Goal: Task Accomplishment & Management: Manage account settings

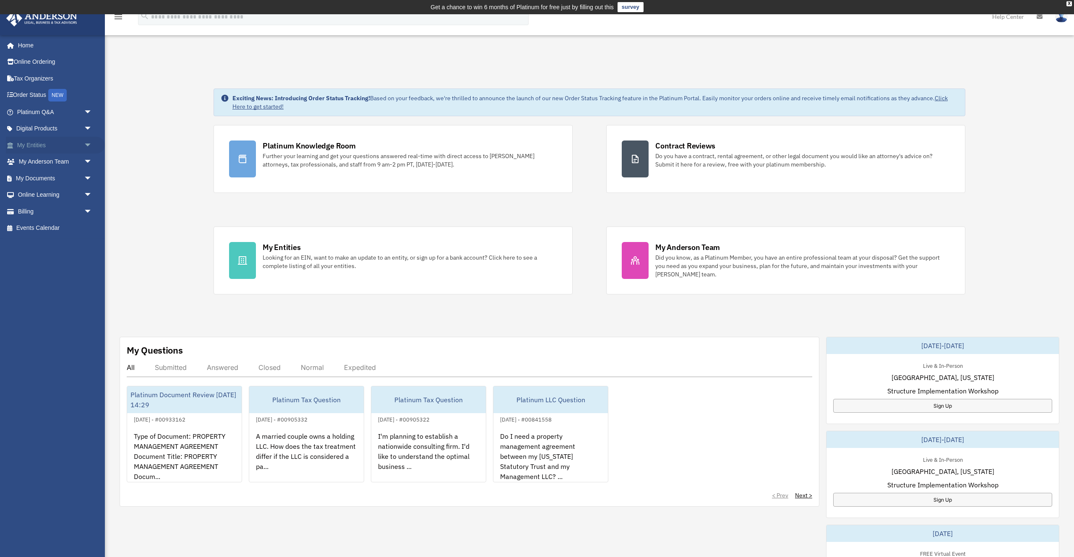
click at [71, 143] on link "My Entities arrow_drop_down" at bounding box center [55, 145] width 99 height 17
click at [90, 146] on span "arrow_drop_down" at bounding box center [92, 145] width 17 height 17
click at [57, 245] on link "Tax Due Dates" at bounding box center [58, 244] width 93 height 17
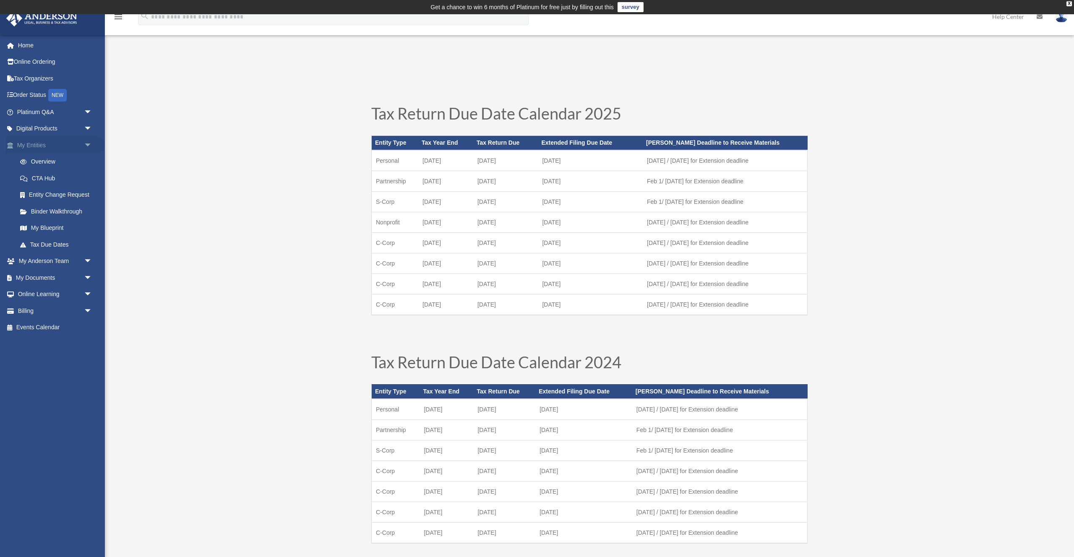
click at [88, 146] on span "arrow_drop_down" at bounding box center [92, 145] width 17 height 17
click at [86, 163] on span "arrow_drop_down" at bounding box center [92, 162] width 17 height 17
click at [86, 163] on span "arrow_drop_up" at bounding box center [92, 162] width 17 height 17
click at [84, 175] on span "arrow_drop_down" at bounding box center [92, 178] width 17 height 17
click at [91, 179] on span "arrow_drop_up" at bounding box center [92, 178] width 17 height 17
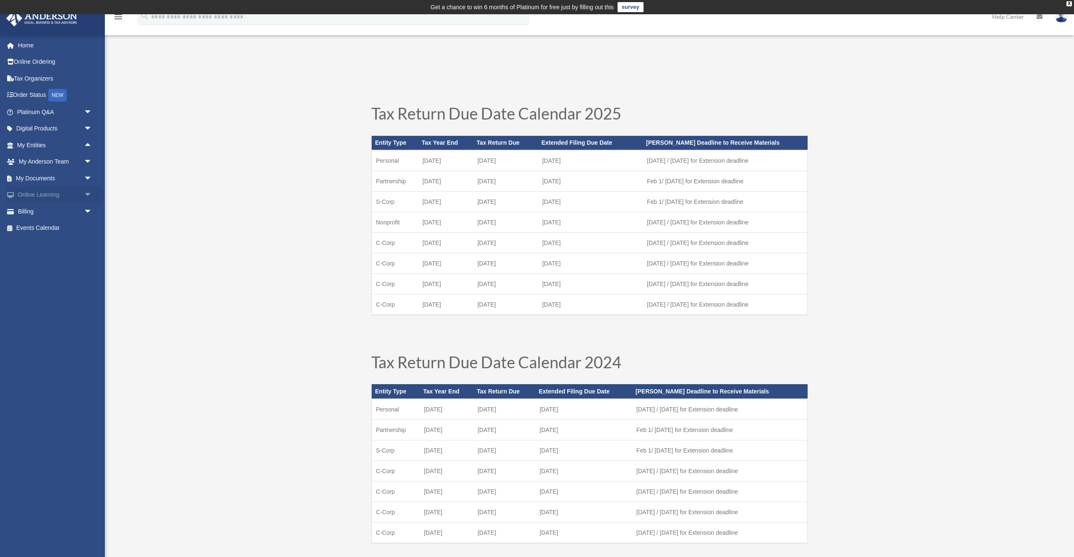
click at [89, 194] on span "arrow_drop_down" at bounding box center [92, 195] width 17 height 17
click at [91, 178] on span "arrow_drop_down" at bounding box center [92, 178] width 17 height 17
click at [88, 157] on span "arrow_drop_down" at bounding box center [92, 162] width 17 height 17
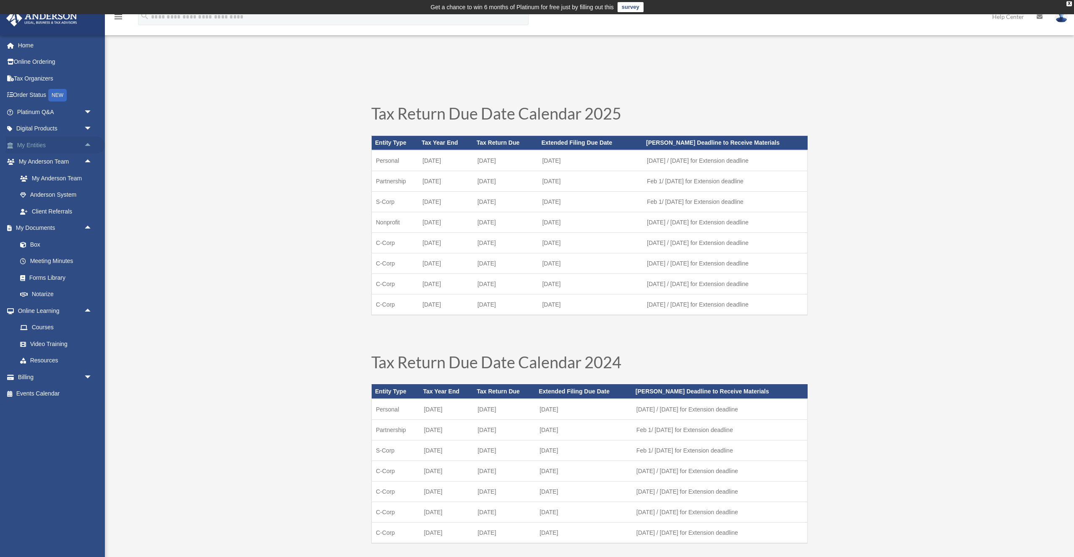
click at [87, 145] on span "arrow_drop_up" at bounding box center [92, 145] width 17 height 17
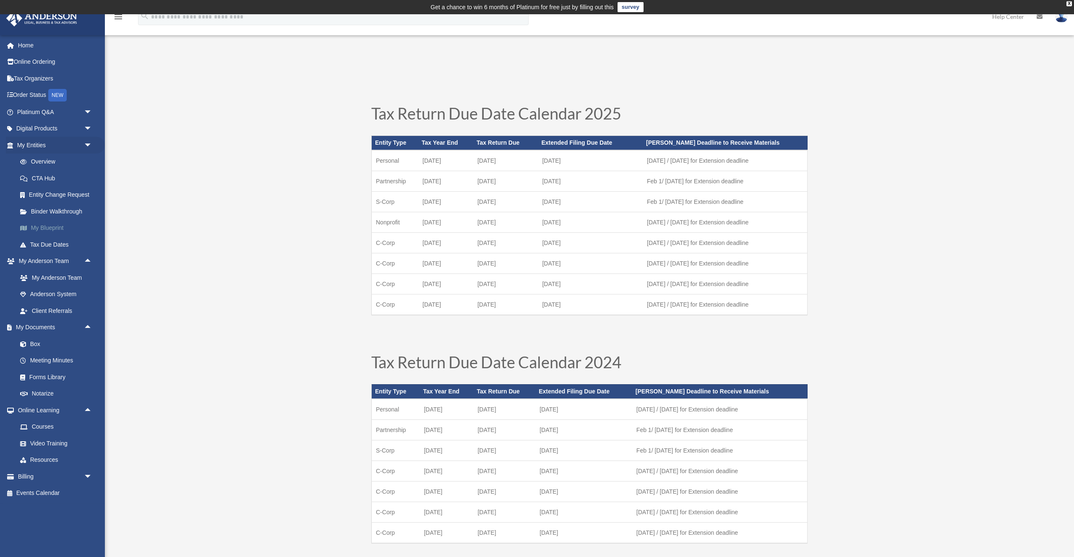
click at [56, 227] on link "My Blueprint" at bounding box center [58, 228] width 93 height 17
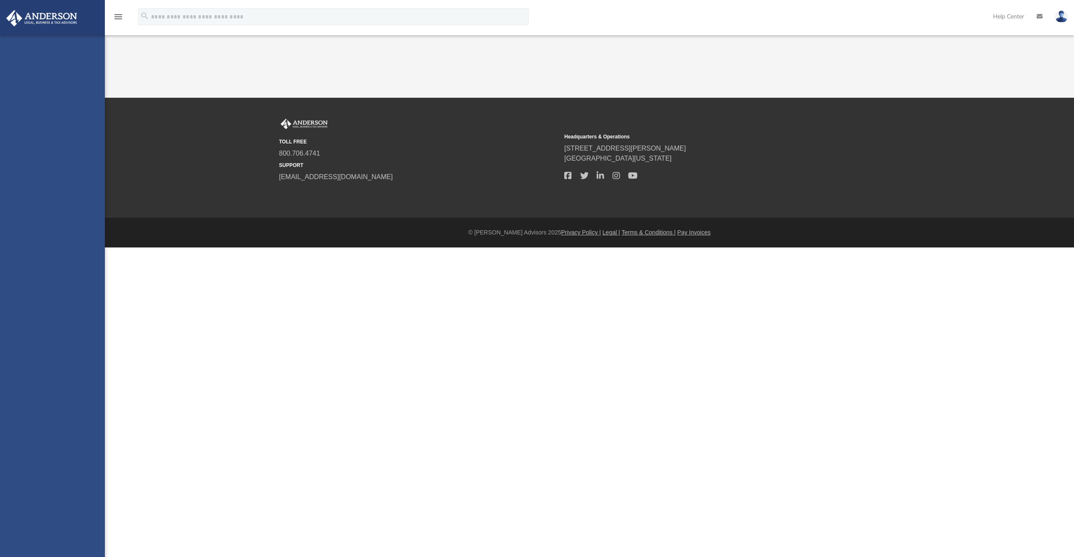
click at [48, 230] on div "lc@axcahua.com Sign Out lc@axcahua.com Home Online Ordering Tax Organizers Orde…" at bounding box center [52, 313] width 105 height 557
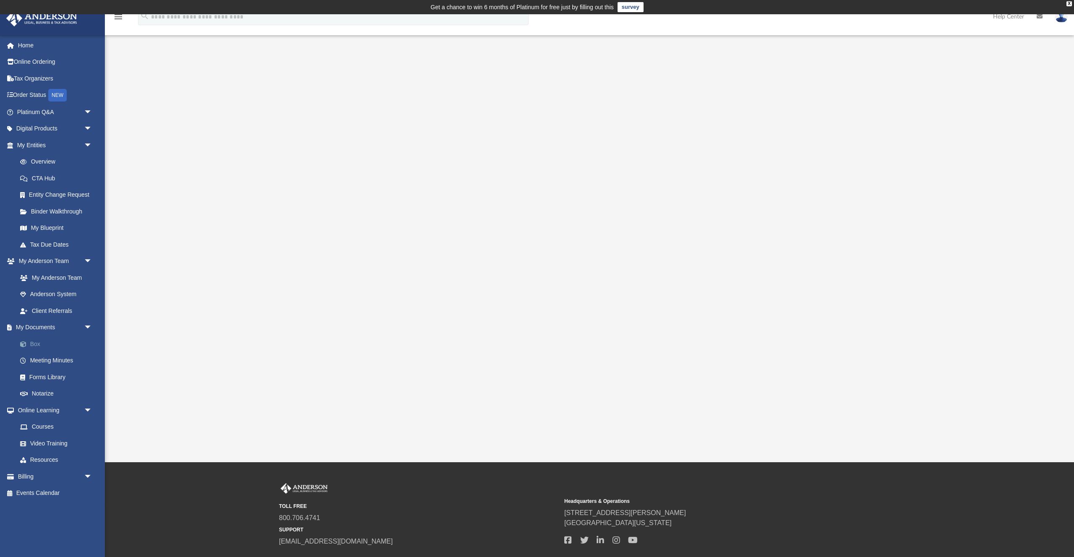
click at [45, 341] on link "Box" at bounding box center [58, 344] width 93 height 17
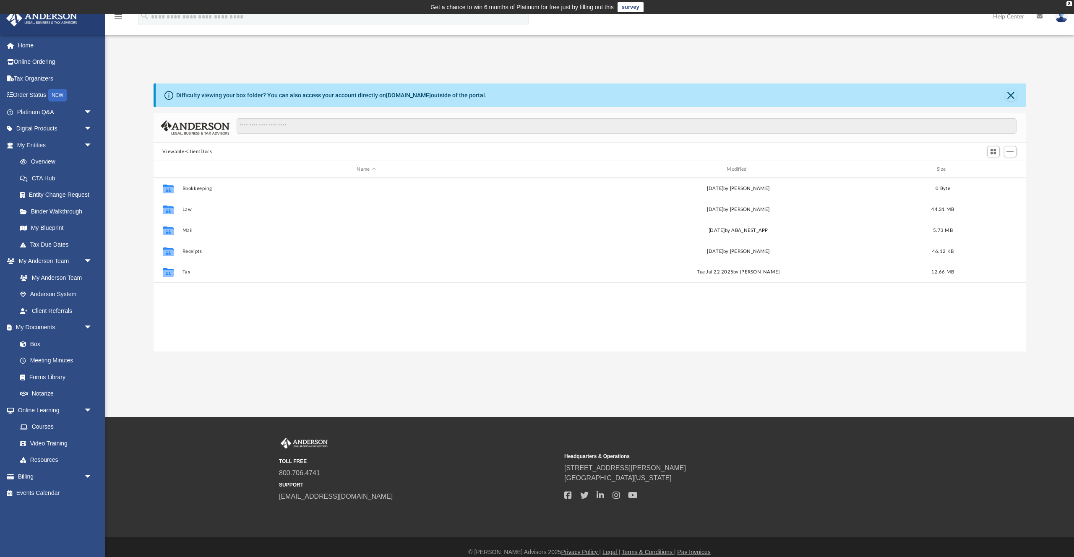
scroll to position [191, 872]
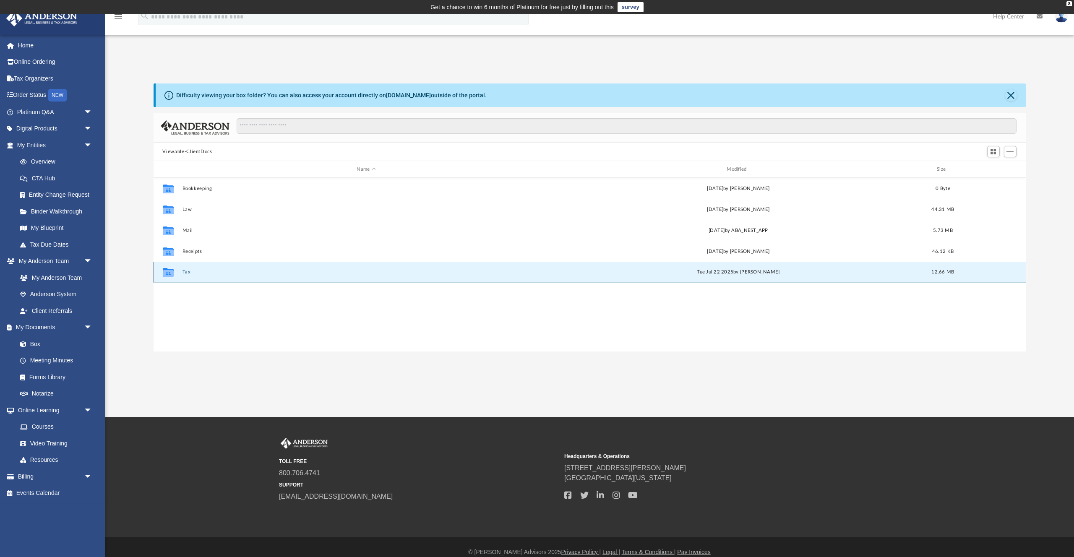
click at [190, 271] on button "Tax" at bounding box center [366, 271] width 368 height 5
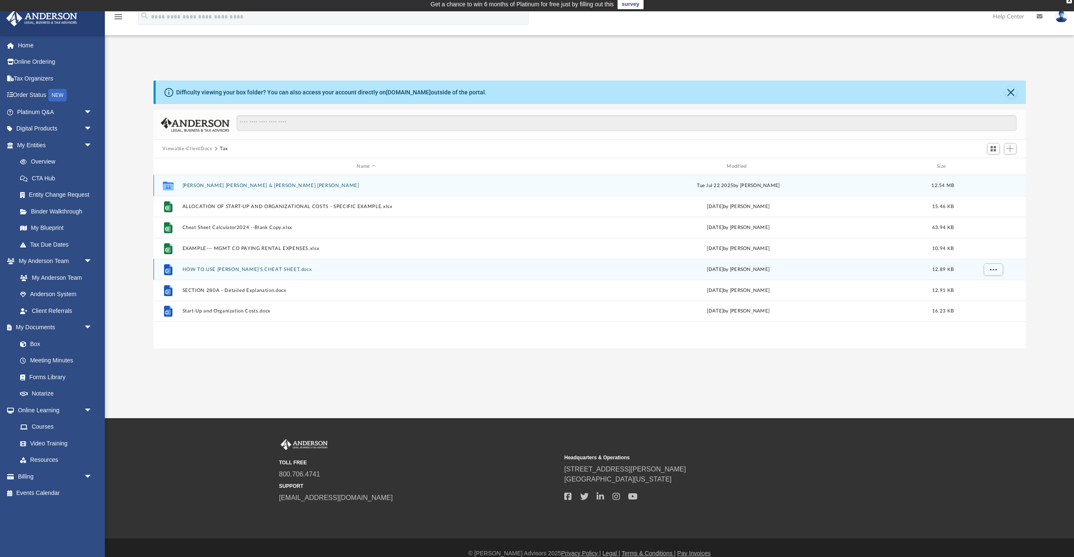
scroll to position [0, 0]
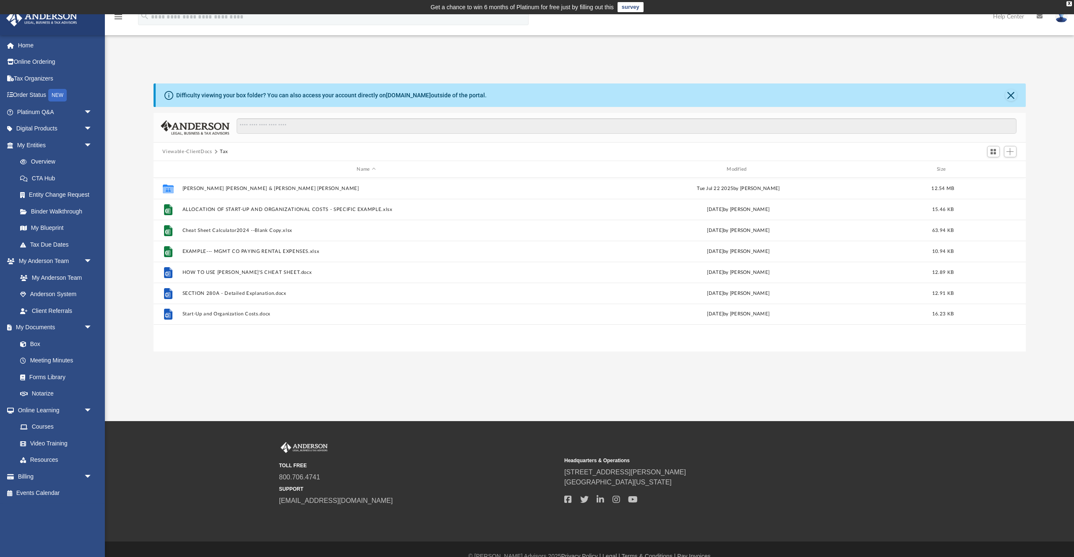
click at [193, 151] on button "Viewable-ClientDocs" at bounding box center [187, 152] width 50 height 8
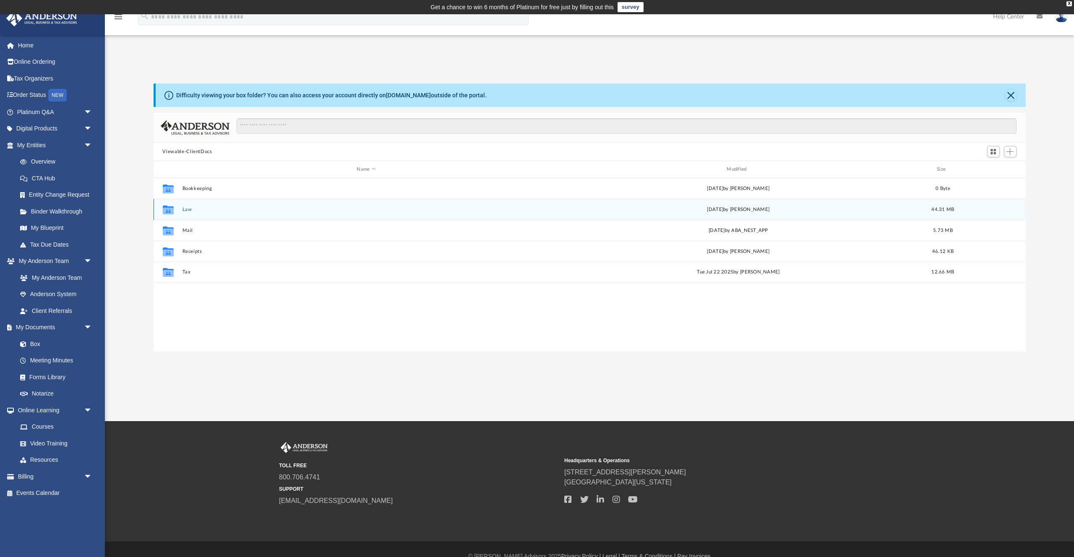
click at [188, 210] on button "Law" at bounding box center [366, 209] width 368 height 5
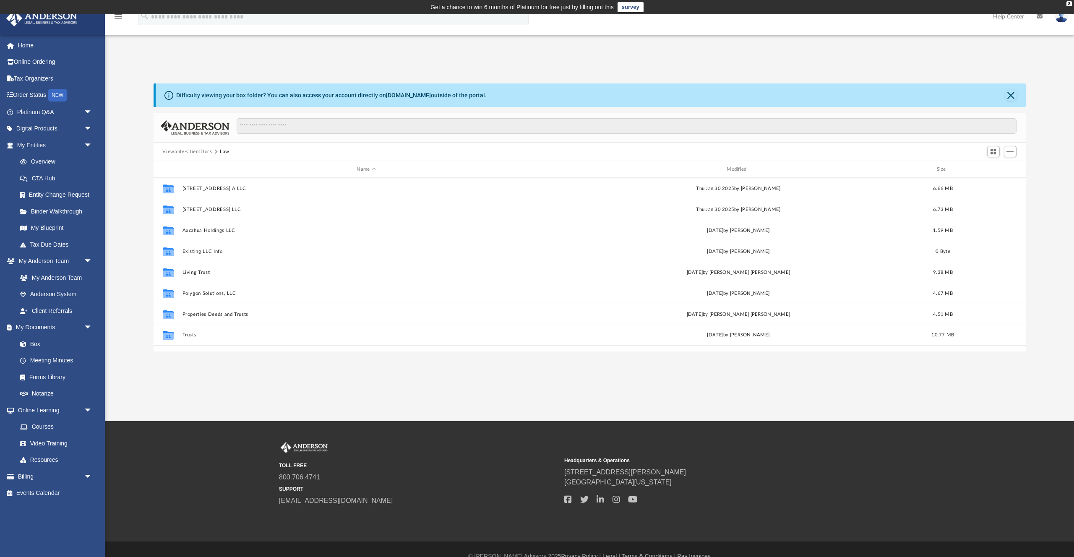
click at [203, 152] on button "Viewable-ClientDocs" at bounding box center [187, 152] width 50 height 8
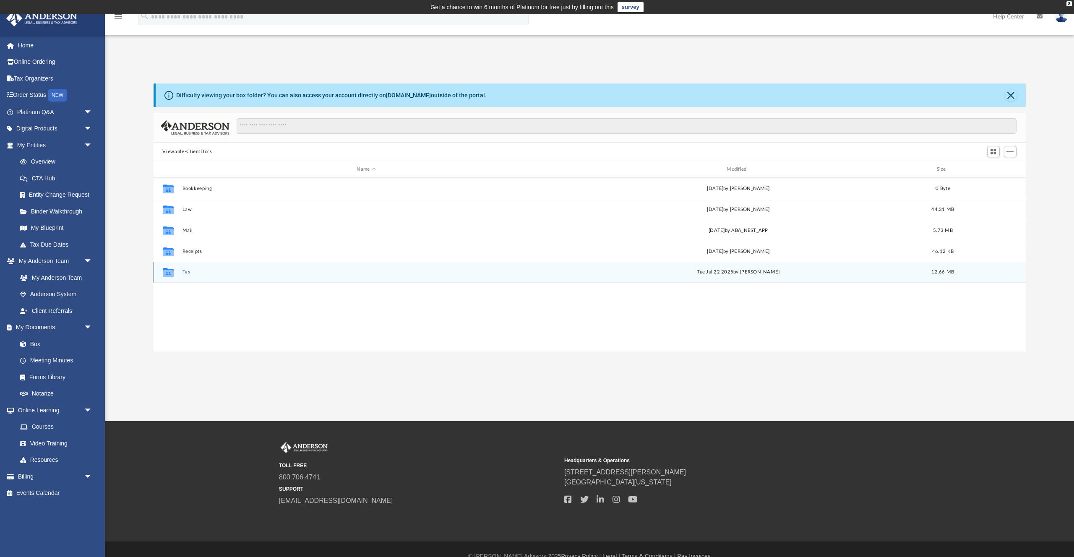
click at [188, 274] on button "Tax" at bounding box center [366, 271] width 368 height 5
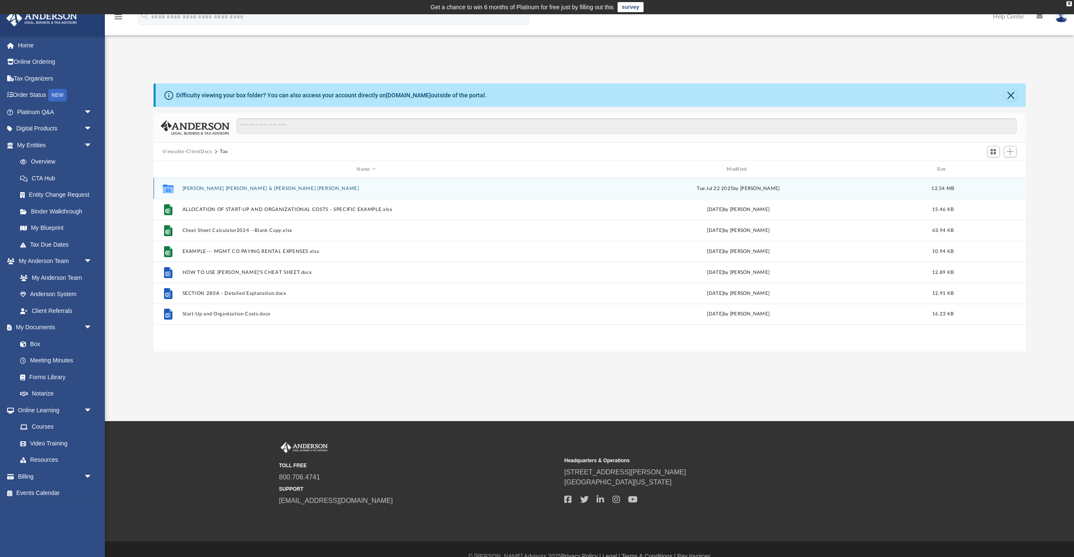
click at [268, 188] on button "Carrillo Arce, Luis & Hernandez Caballero, Gloria" at bounding box center [366, 188] width 368 height 5
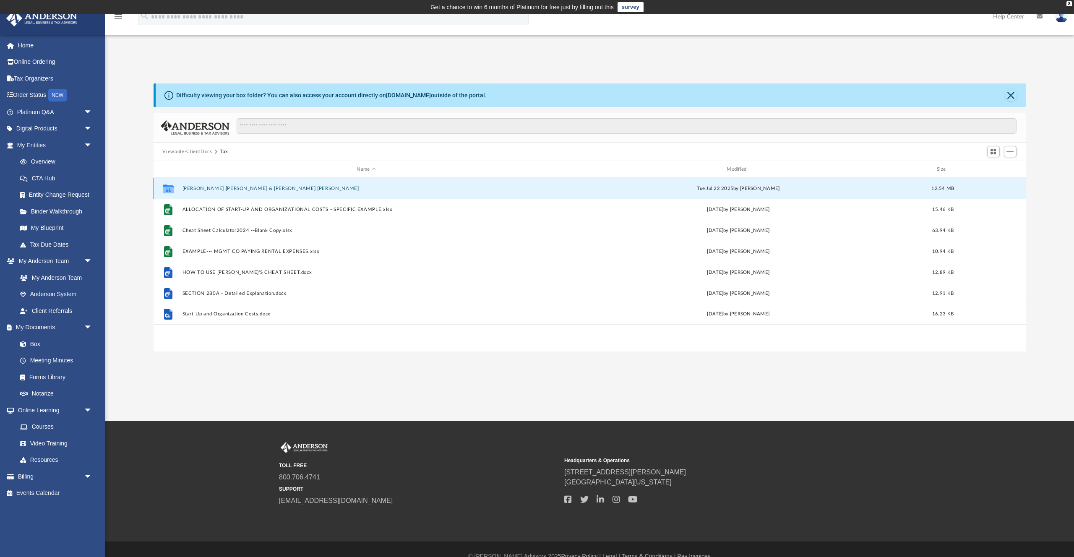
click at [268, 188] on button "Carrillo Arce, Luis & Hernandez Caballero, Gloria" at bounding box center [366, 188] width 368 height 5
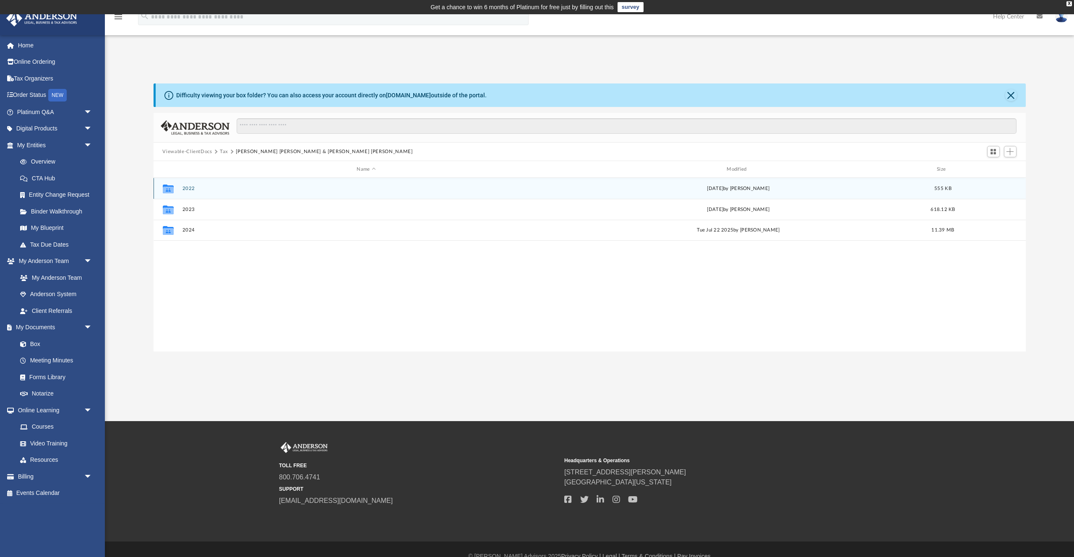
click at [190, 188] on button "2022" at bounding box center [366, 188] width 368 height 5
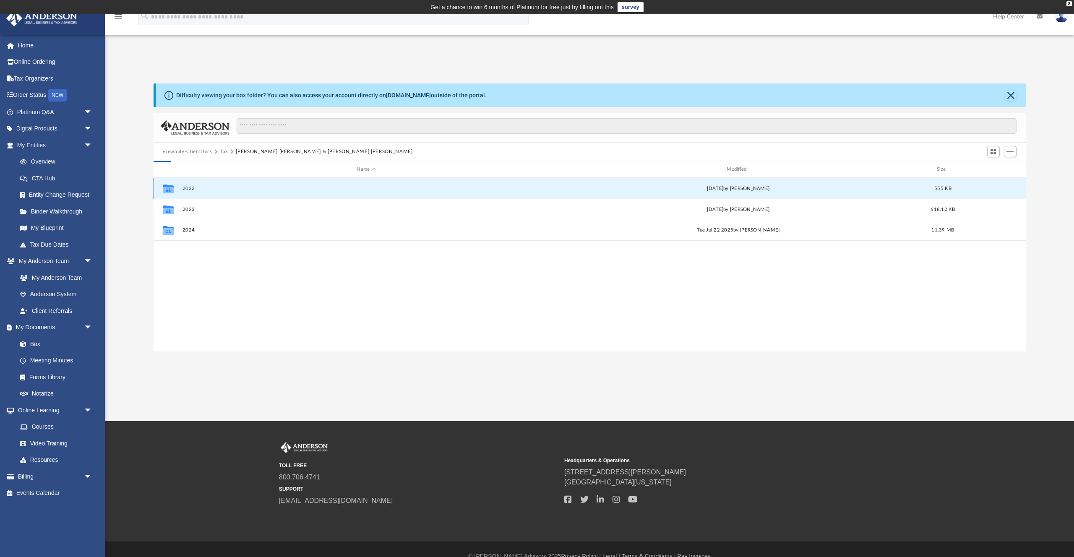
click at [190, 188] on button "2022" at bounding box center [366, 188] width 368 height 5
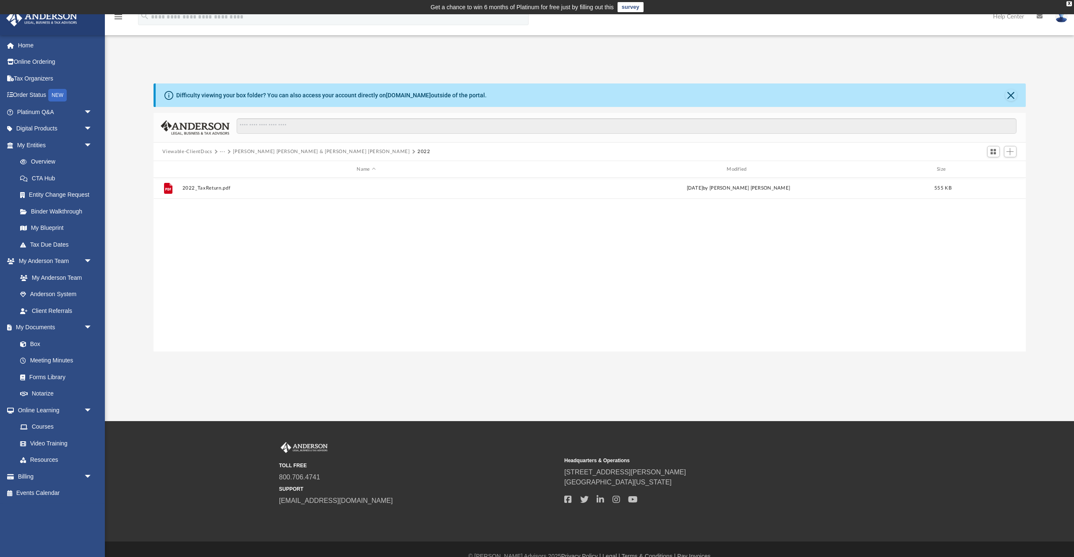
click at [304, 152] on button "Carrillo Arce, Luis & Hernandez Caballero, Gloria" at bounding box center [321, 152] width 177 height 8
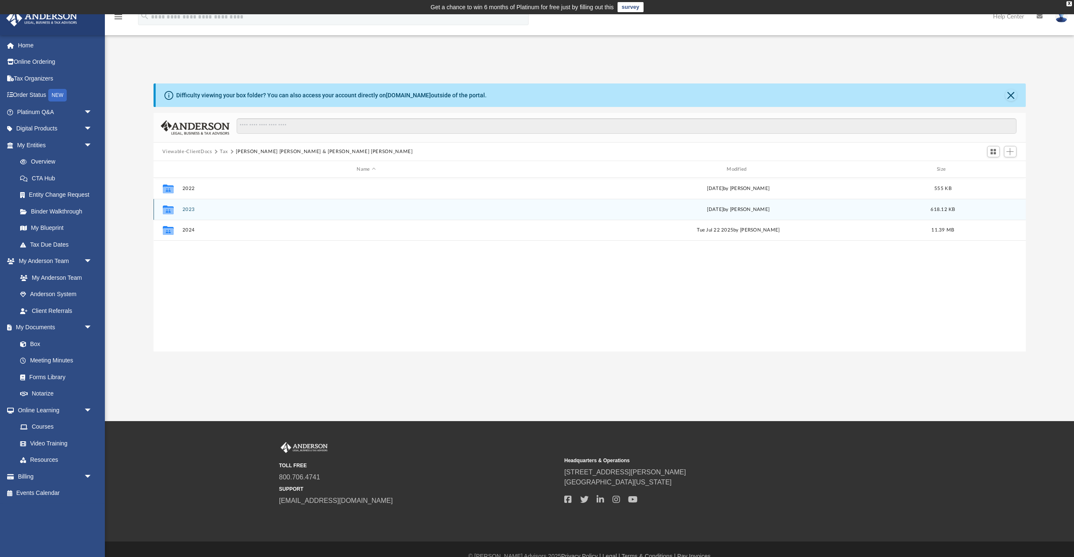
click at [190, 207] on button "2023" at bounding box center [366, 209] width 368 height 5
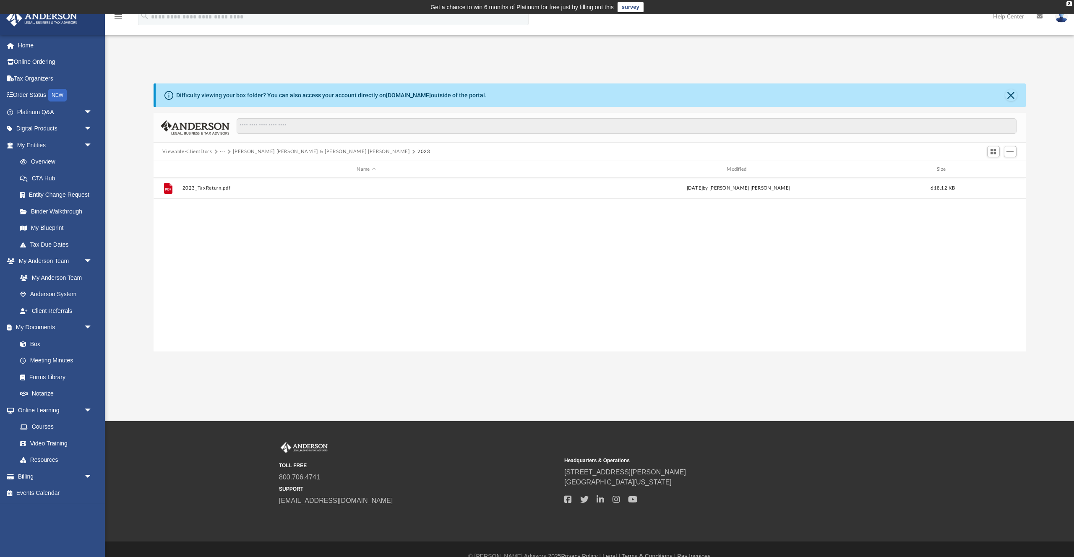
click at [291, 149] on button "Carrillo Arce, Luis & Hernandez Caballero, Gloria" at bounding box center [321, 152] width 177 height 8
click at [209, 154] on button "Viewable-ClientDocs" at bounding box center [187, 152] width 50 height 8
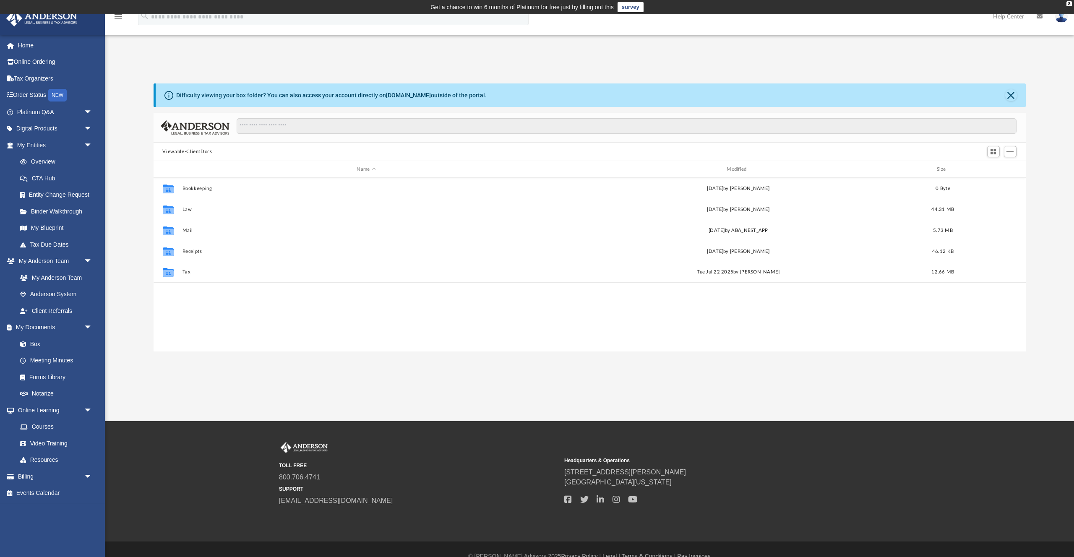
click at [223, 151] on div "Viewable-ClientDocs" at bounding box center [590, 152] width 872 height 18
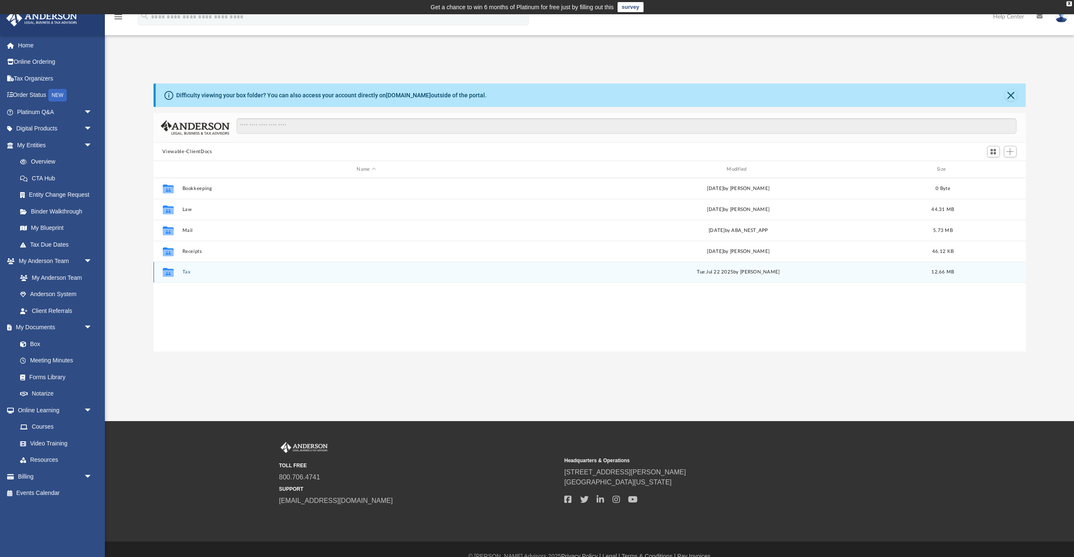
click at [188, 266] on div "Collaborated Folder Tax Tue Jul 22 2025 by Kayleen Winters 12.66 MB" at bounding box center [590, 272] width 872 height 21
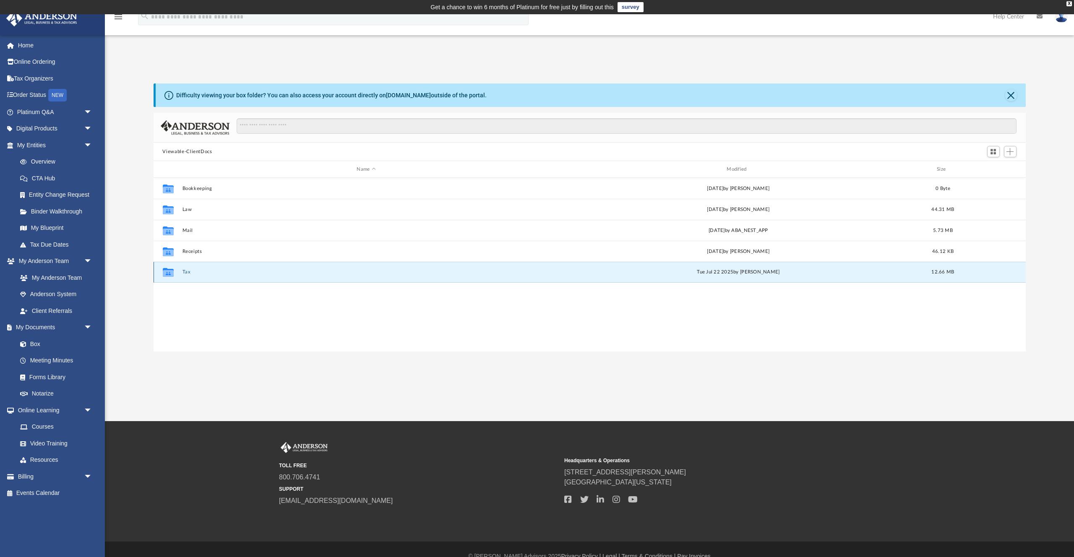
click at [187, 273] on button "Tax" at bounding box center [366, 271] width 368 height 5
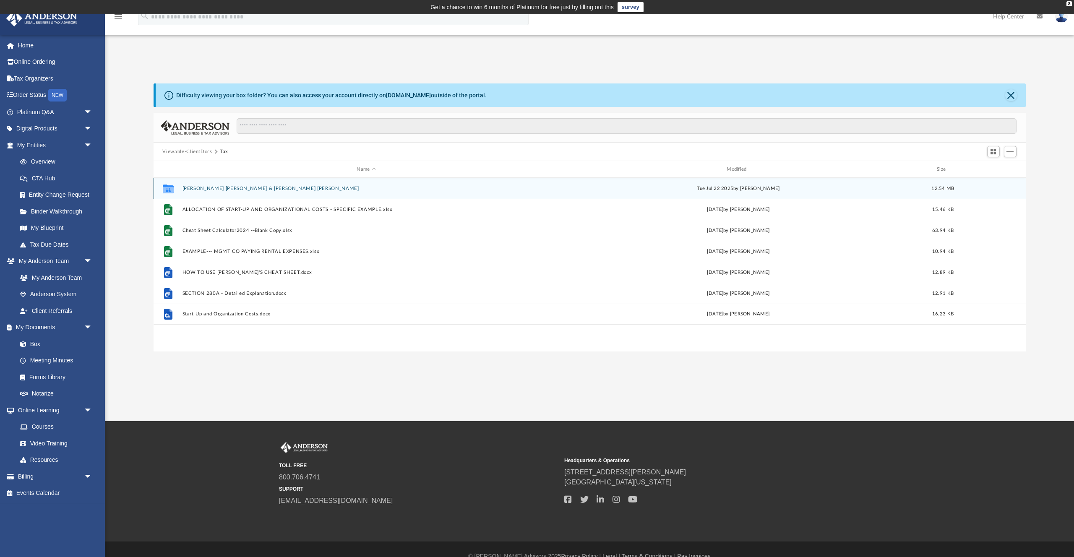
click at [277, 188] on button "Carrillo Arce, Luis & Hernandez Caballero, Gloria" at bounding box center [366, 188] width 368 height 5
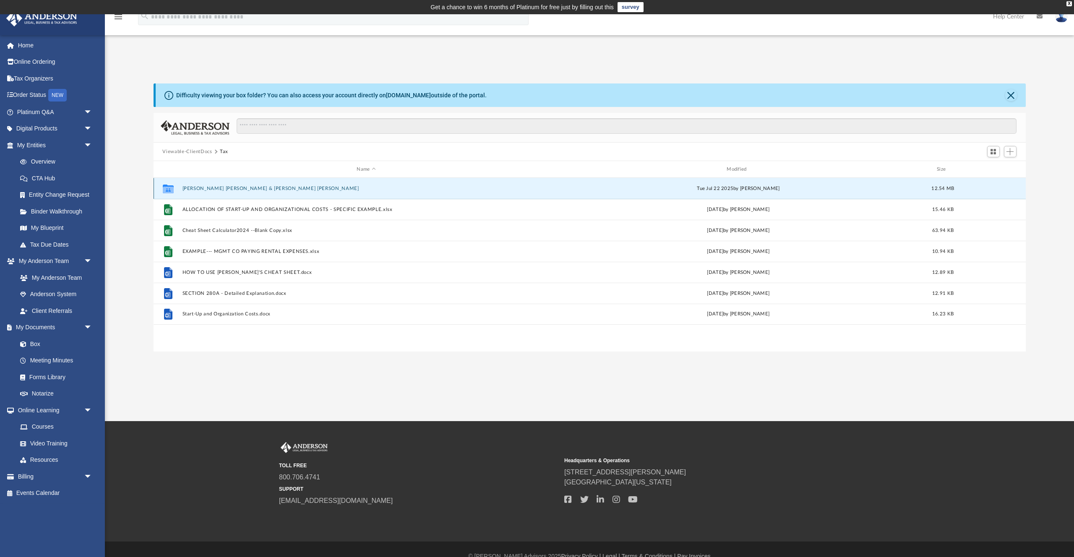
click at [277, 188] on button "Carrillo Arce, Luis & Hernandez Caballero, Gloria" at bounding box center [366, 188] width 368 height 5
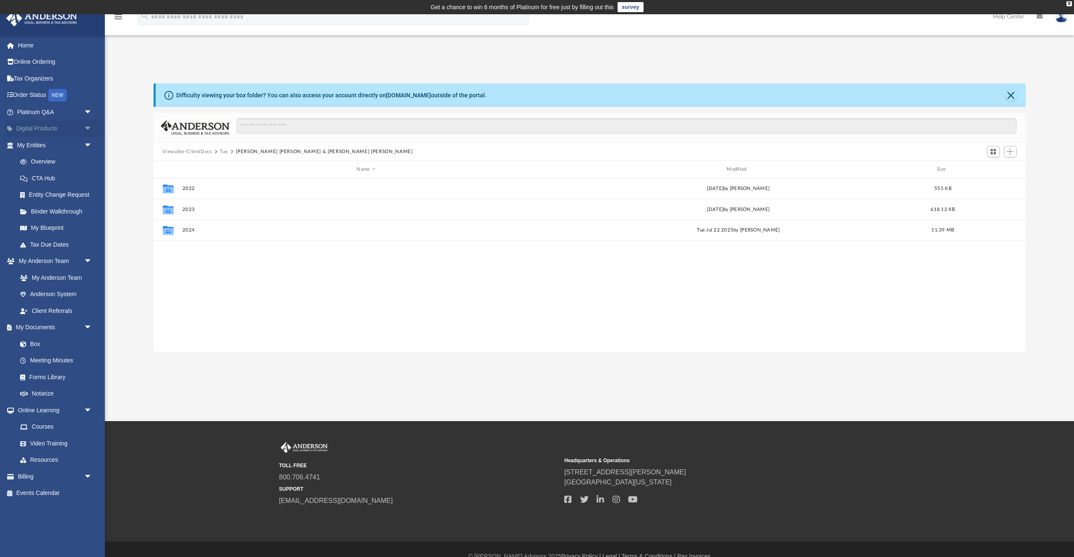
click at [61, 128] on link "Digital Products arrow_drop_down" at bounding box center [55, 128] width 99 height 17
click at [86, 113] on span "arrow_drop_down" at bounding box center [92, 112] width 17 height 17
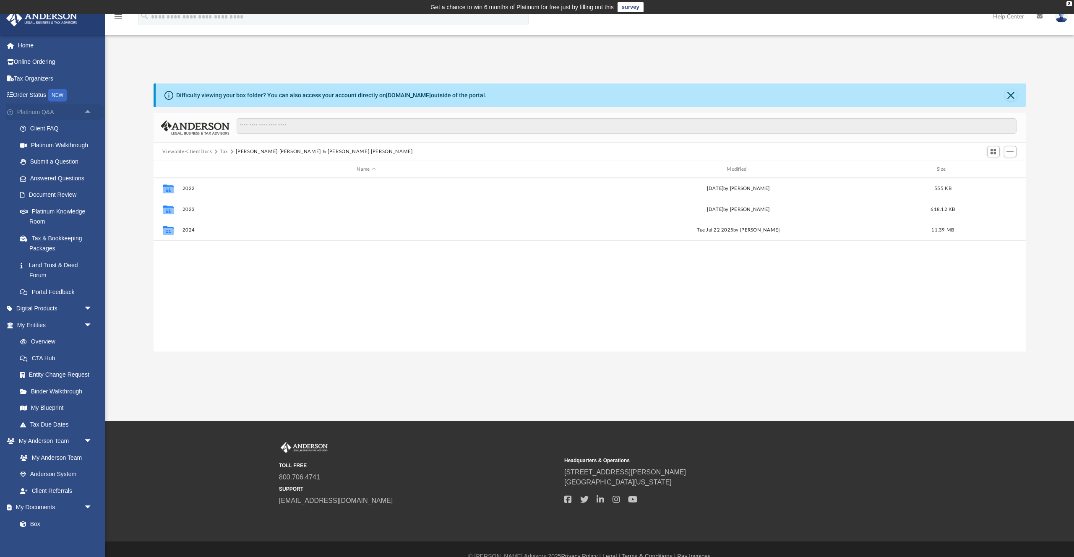
click at [86, 113] on span "arrow_drop_up" at bounding box center [92, 112] width 17 height 17
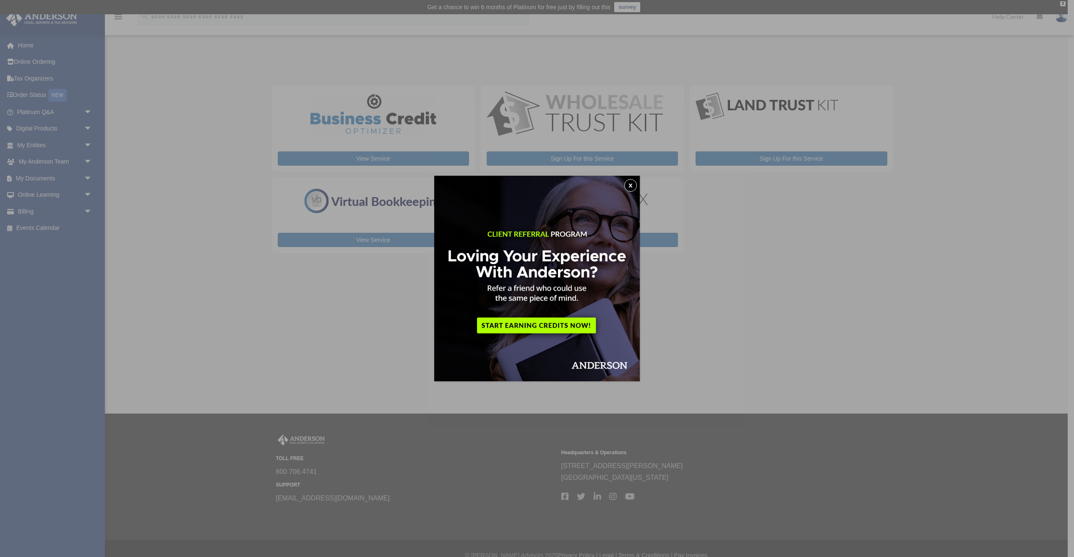
click at [79, 276] on div "x" at bounding box center [537, 278] width 1074 height 557
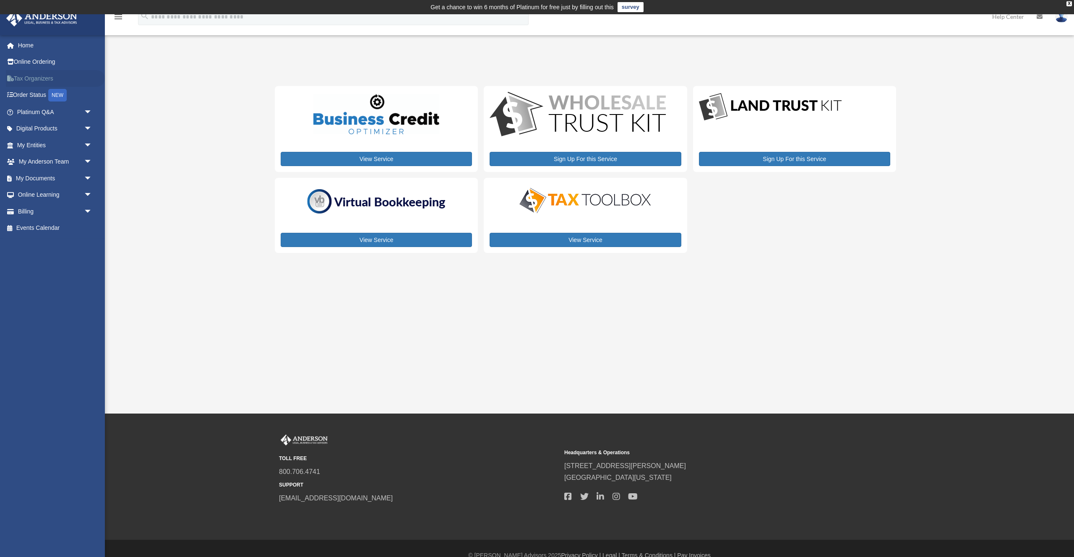
click at [50, 75] on link "Tax Organizers" at bounding box center [55, 78] width 99 height 17
click at [87, 111] on span "arrow_drop_down" at bounding box center [92, 112] width 17 height 17
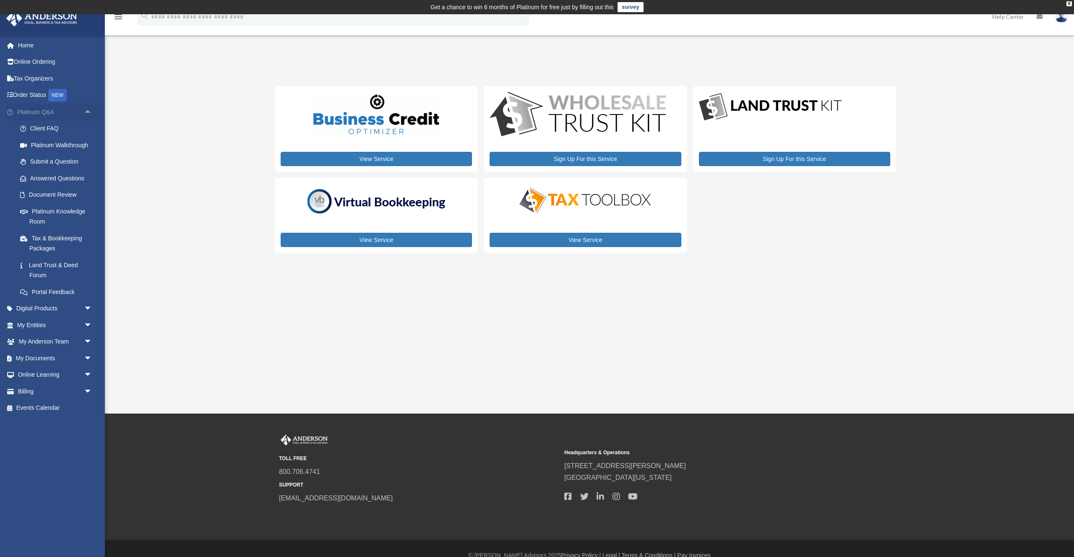
click at [87, 111] on span "arrow_drop_up" at bounding box center [92, 112] width 17 height 17
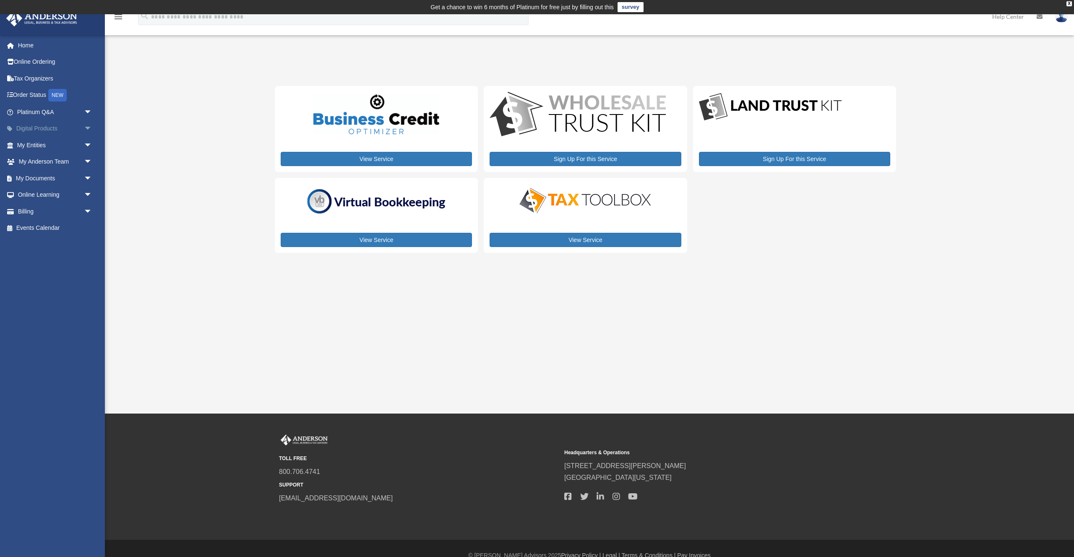
click at [87, 130] on span "arrow_drop_down" at bounding box center [92, 128] width 17 height 17
click at [86, 237] on span "arrow_drop_down" at bounding box center [92, 238] width 17 height 17
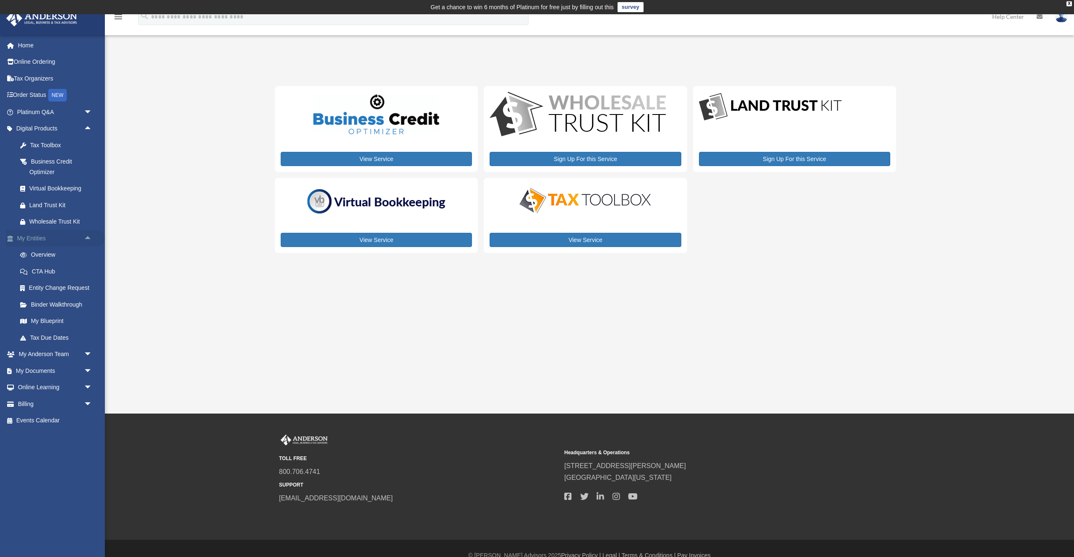
click at [88, 243] on span "arrow_drop_up" at bounding box center [92, 238] width 17 height 17
click at [88, 255] on span "arrow_drop_down" at bounding box center [92, 255] width 17 height 17
click at [86, 324] on span "arrow_drop_down" at bounding box center [92, 321] width 17 height 17
click at [86, 324] on span "arrow_drop_up" at bounding box center [92, 321] width 17 height 17
click at [86, 344] on span "arrow_drop_down" at bounding box center [92, 337] width 17 height 17
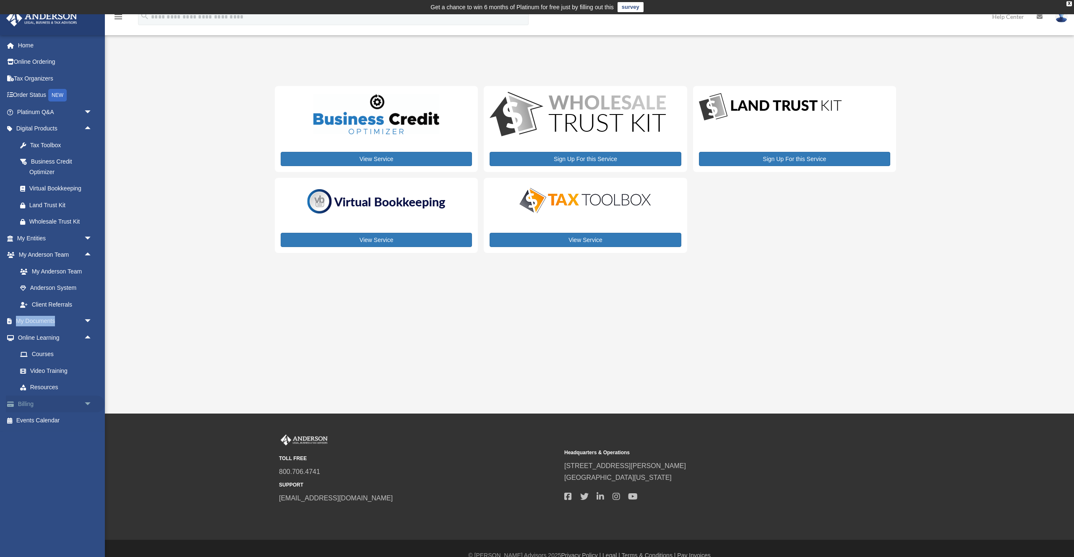
click at [84, 403] on span "arrow_drop_down" at bounding box center [92, 404] width 17 height 17
click at [52, 435] on link "Past Invoices" at bounding box center [58, 437] width 93 height 17
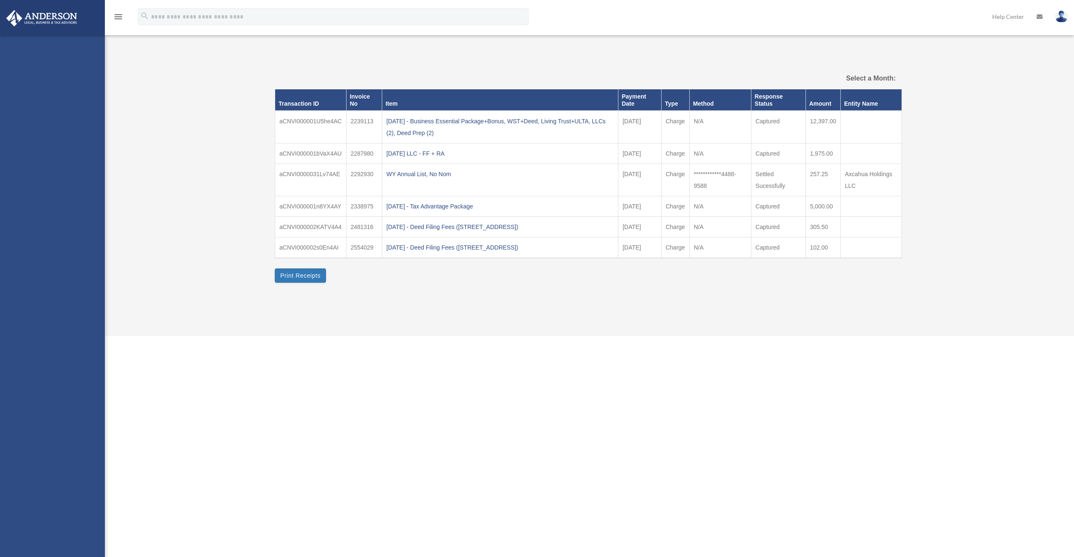
select select
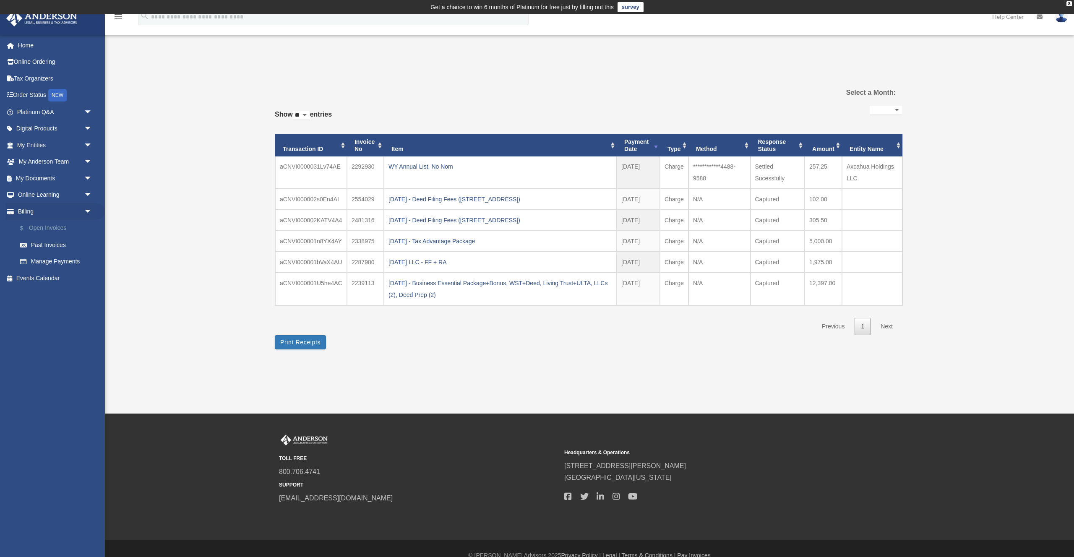
click at [58, 226] on link "$ Open Invoices" at bounding box center [58, 228] width 93 height 17
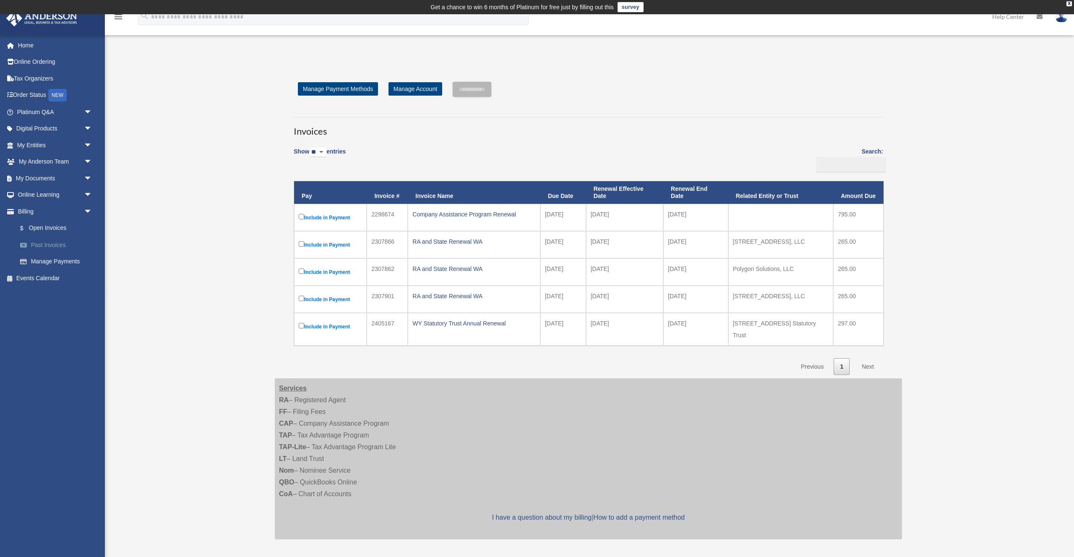
click at [65, 248] on link "Past Invoices" at bounding box center [58, 245] width 93 height 17
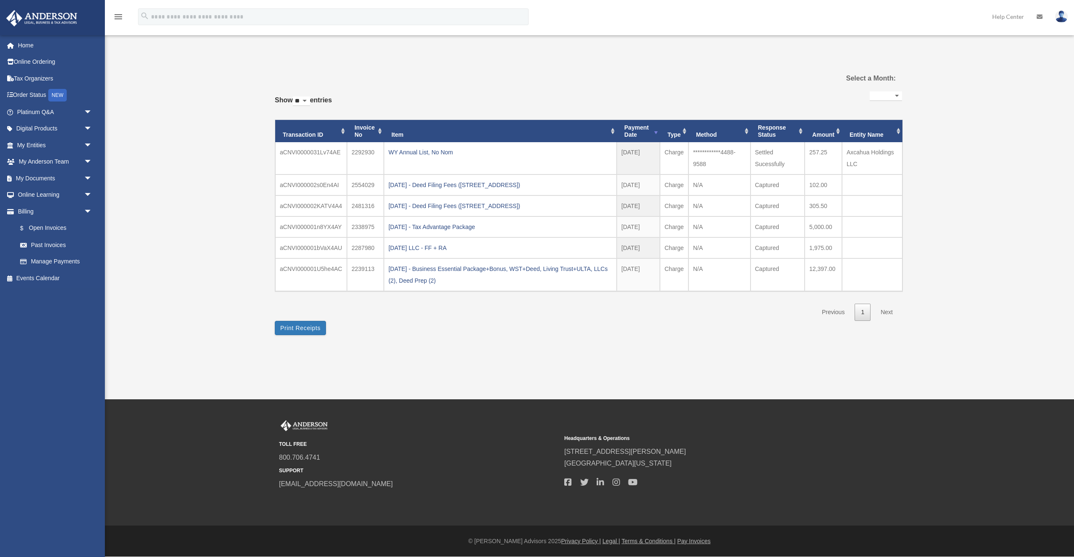
select select
